Goal: Check status: Check status

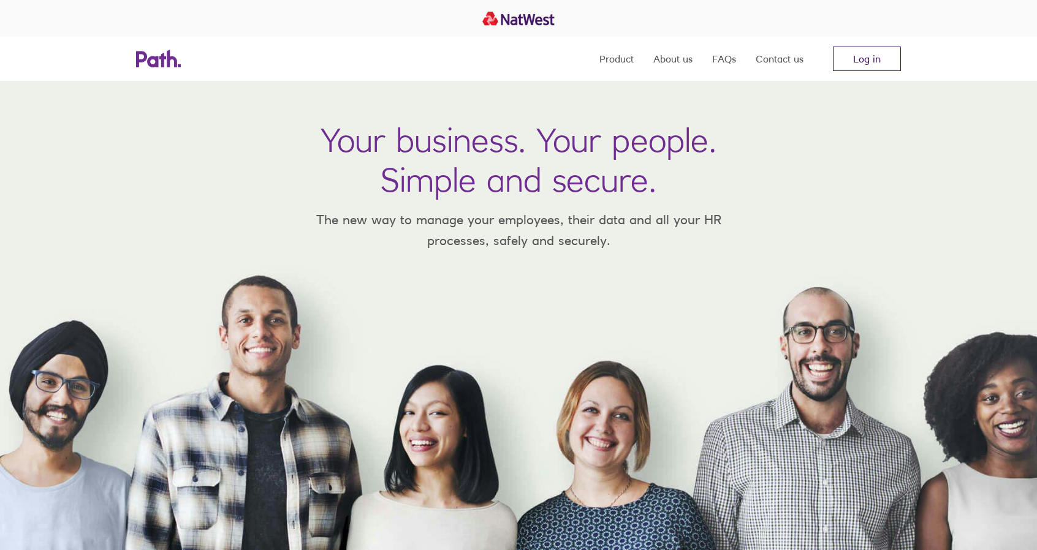
click at [858, 70] on link "Log in" at bounding box center [867, 59] width 68 height 25
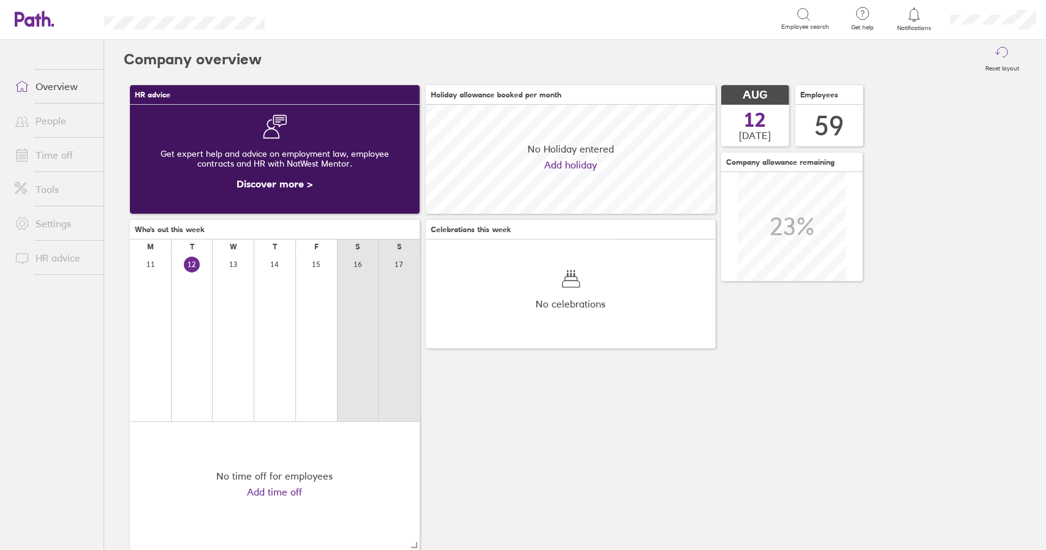
scroll to position [109, 289]
click at [53, 153] on link "Time off" at bounding box center [54, 155] width 99 height 25
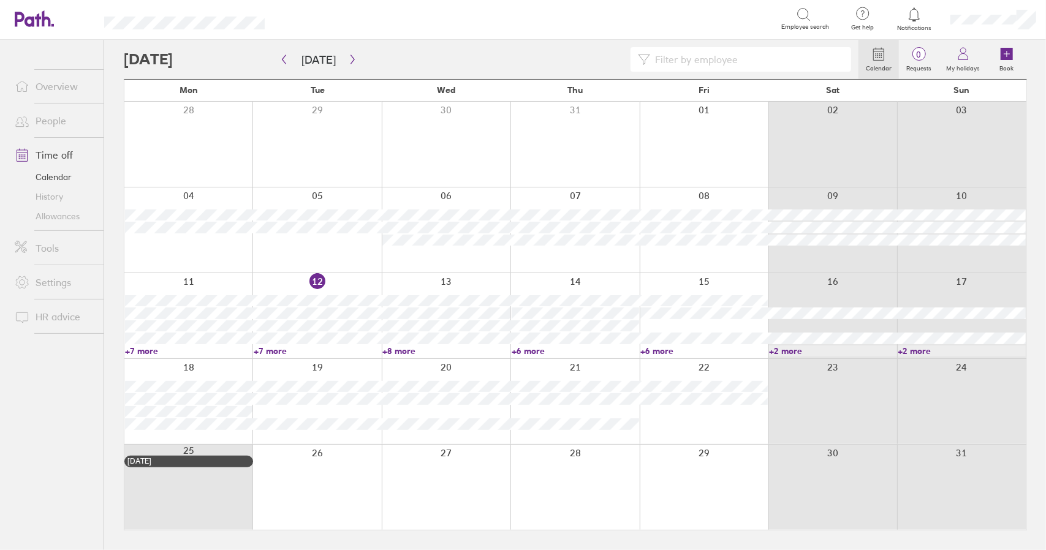
click at [403, 350] on link "+8 more" at bounding box center [445, 351] width 127 height 11
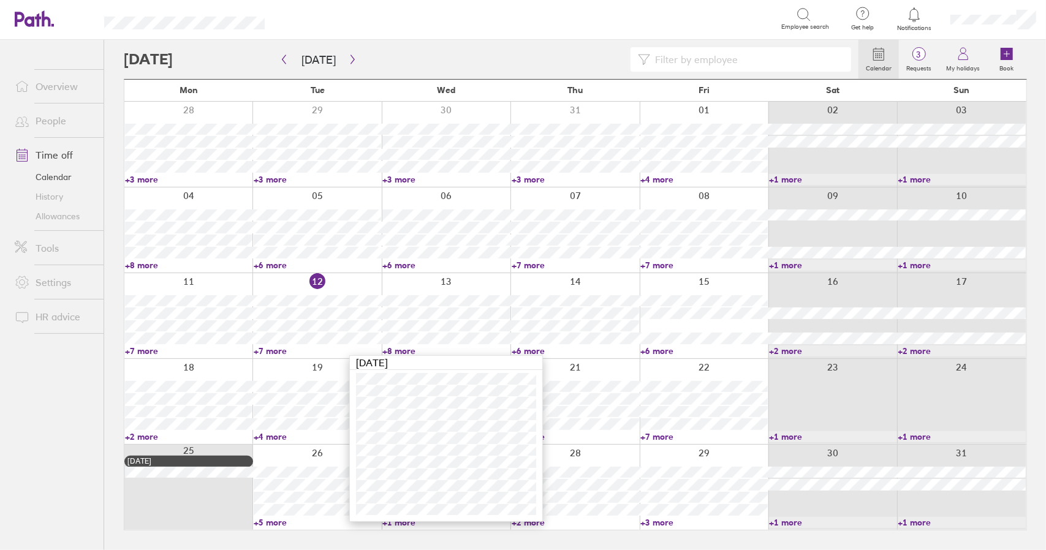
click at [403, 350] on link "+8 more" at bounding box center [445, 351] width 127 height 11
click at [48, 153] on link "Time off" at bounding box center [54, 155] width 99 height 25
click at [272, 349] on link "+7 more" at bounding box center [317, 351] width 127 height 11
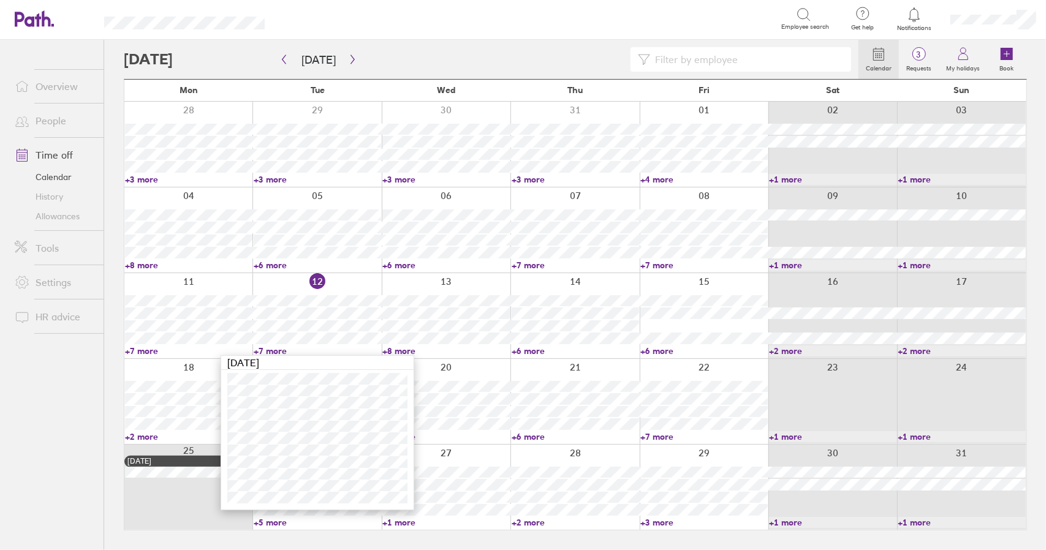
click at [272, 349] on link "+7 more" at bounding box center [317, 351] width 127 height 11
click at [150, 353] on link "+7 more" at bounding box center [188, 351] width 127 height 11
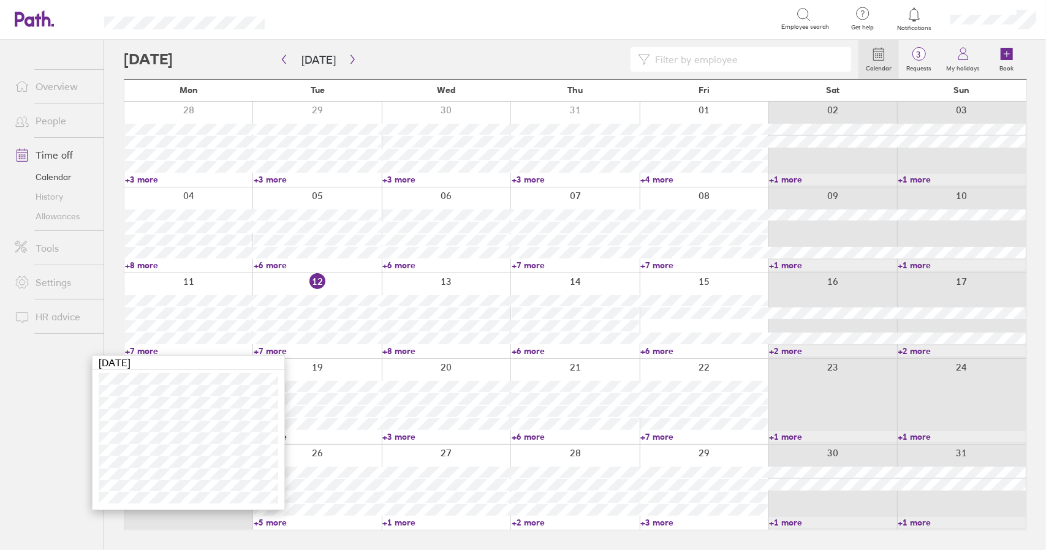
click at [147, 352] on link "+7 more" at bounding box center [188, 351] width 127 height 11
